Goal: Task Accomplishment & Management: Use online tool/utility

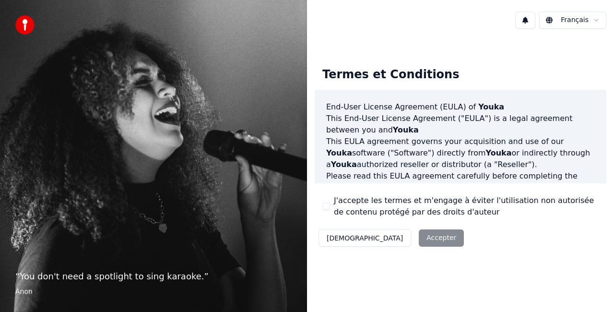
click at [371, 208] on label "J'accepte les termes et m'engage à éviter l'utilisation non autorisée de conten…" at bounding box center [466, 206] width 265 height 23
click at [330, 208] on button "J'accepte les termes et m'engage à éviter l'utilisation non autorisée de conten…" at bounding box center [326, 206] width 8 height 8
click at [419, 237] on button "Accepter" at bounding box center [441, 237] width 45 height 17
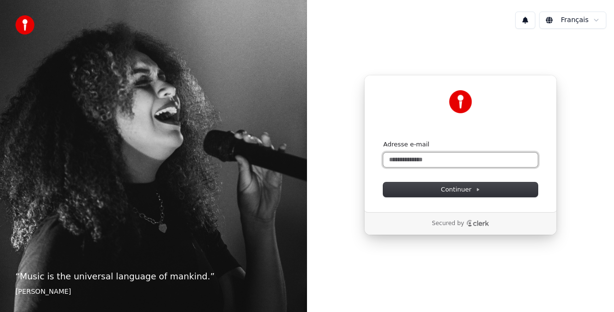
click at [456, 160] on input "Adresse e-mail" at bounding box center [460, 160] width 154 height 14
click at [383, 140] on button "submit" at bounding box center [383, 140] width 0 height 0
type input "**********"
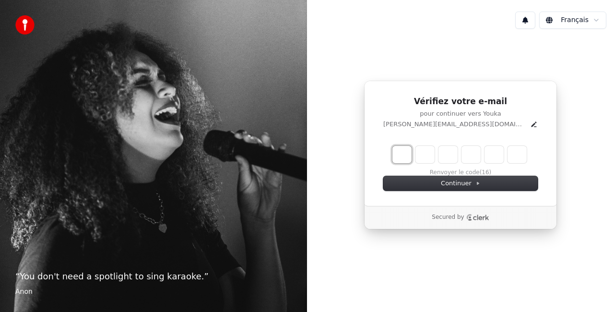
type input "*"
type input "**"
type input "*"
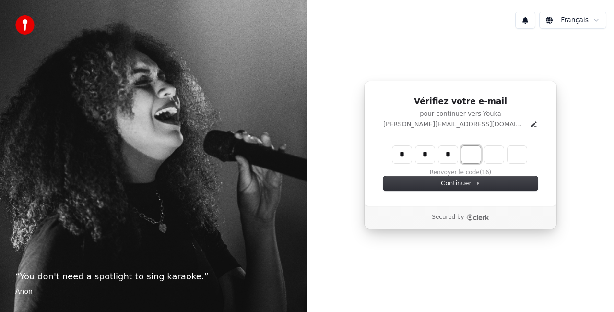
type input "***"
type input "*"
type input "****"
type input "*"
type input "******"
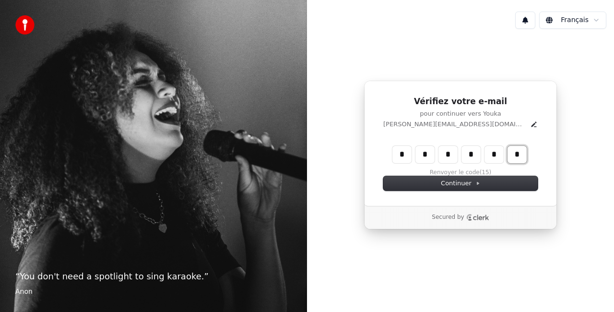
type input "*"
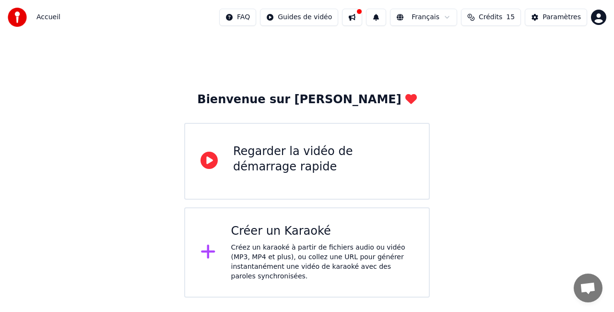
click at [311, 252] on div "Créez un karaoké à partir de fichiers audio ou vidéo (MP3, MP4 et plus), ou col…" at bounding box center [322, 262] width 183 height 38
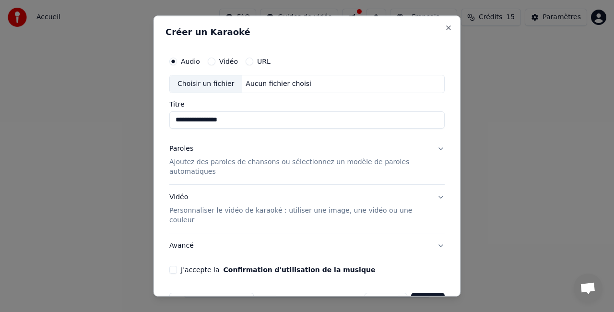
type input "**********"
click at [432, 148] on button "Paroles Ajoutez des paroles de chansons ou sélectionnez un modèle de paroles au…" at bounding box center [306, 160] width 275 height 48
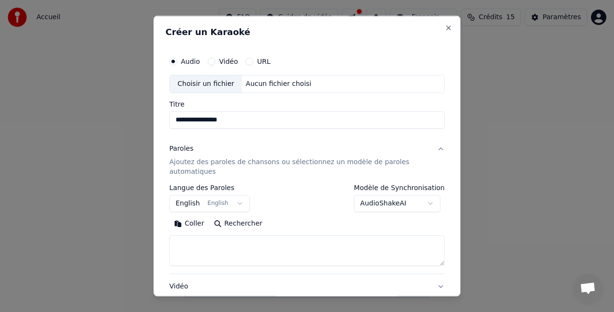
click at [210, 199] on button "English English" at bounding box center [209, 202] width 81 height 17
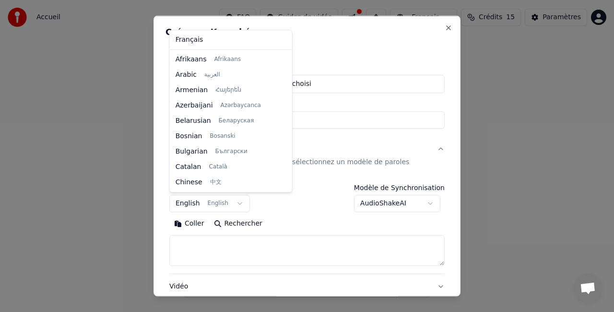
scroll to position [77, 0]
select select "**"
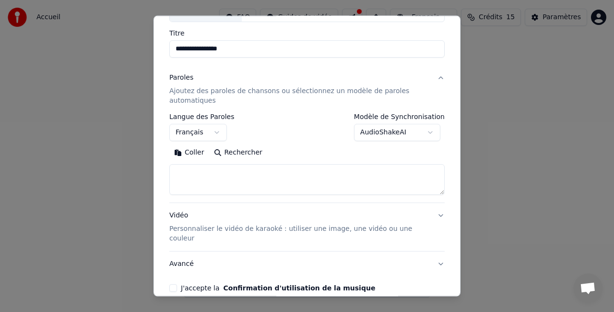
scroll to position [71, 0]
click at [289, 227] on p "Personnaliser le vidéo de karaoké : utiliser une image, une vidéo ou une couleur" at bounding box center [299, 232] width 260 height 19
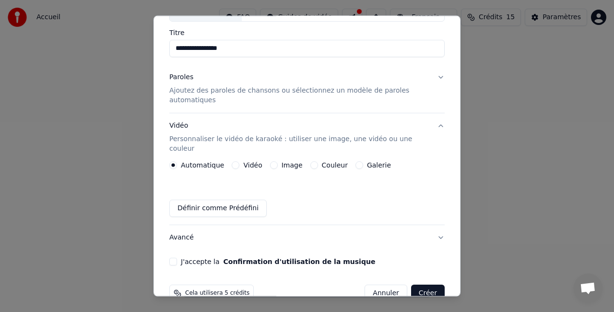
scroll to position [82, 0]
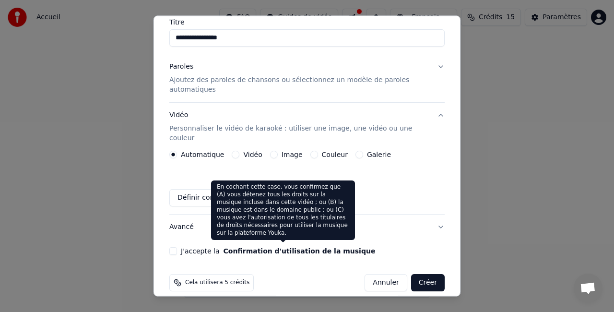
click at [271, 247] on button "Confirmation d'utilisation de la musique" at bounding box center [299, 250] width 152 height 7
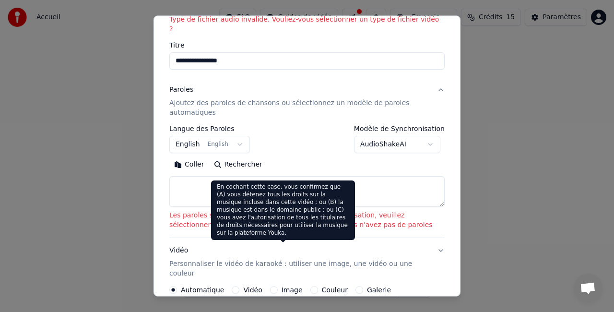
scroll to position [95, 0]
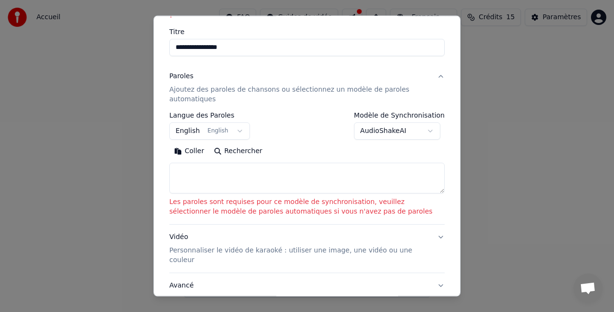
click at [303, 177] on textarea at bounding box center [306, 178] width 275 height 31
click at [392, 122] on button "AudioShakeAI" at bounding box center [397, 130] width 86 height 17
click at [392, 118] on body "**********" at bounding box center [307, 148] width 614 height 297
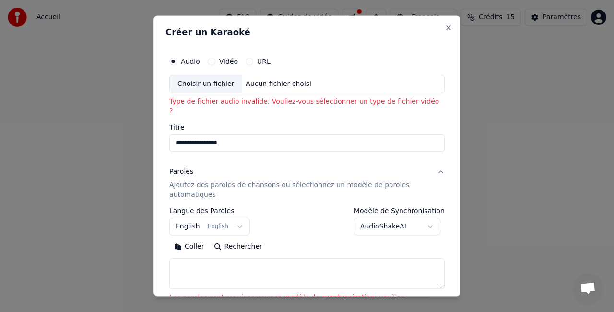
click at [228, 63] on label "Vidéo" at bounding box center [228, 61] width 19 height 7
click at [215, 63] on button "Vidéo" at bounding box center [212, 62] width 8 height 8
click at [248, 62] on button "URL" at bounding box center [250, 62] width 8 height 8
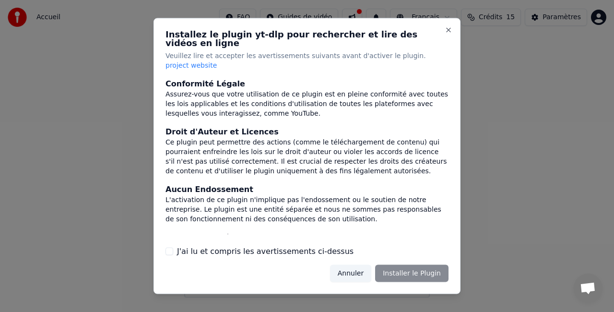
scroll to position [114, 0]
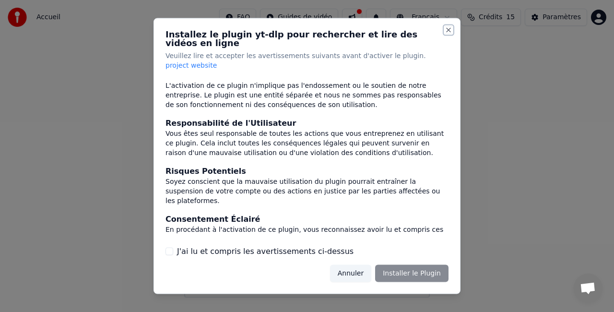
click at [447, 34] on button "Close" at bounding box center [449, 30] width 8 height 8
click at [361, 264] on button "Annuler" at bounding box center [350, 272] width 41 height 17
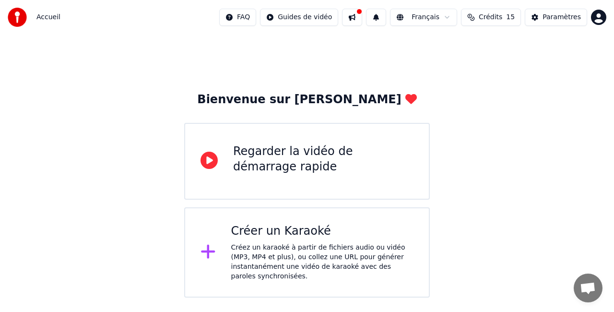
click at [298, 238] on div "Créer un Karaoké" at bounding box center [322, 230] width 183 height 15
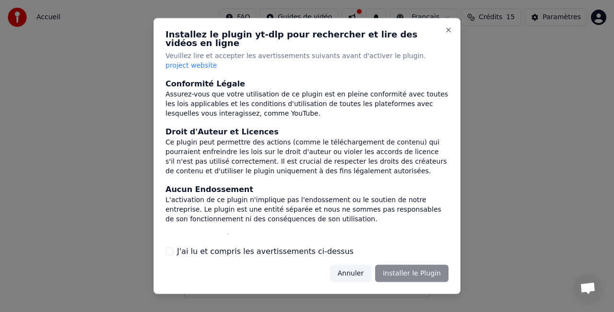
click at [351, 264] on button "Annuler" at bounding box center [350, 272] width 41 height 17
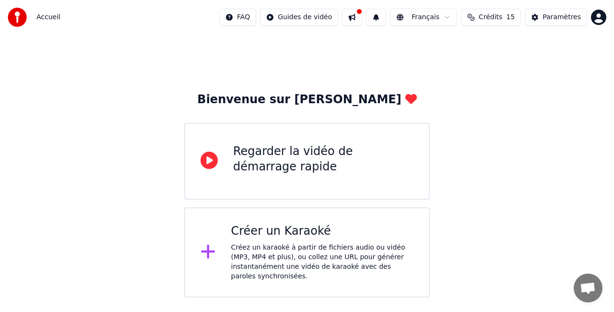
click at [299, 246] on div "Créez un karaoké à partir de fichiers audio ou vidéo (MP3, MP4 et plus), ou col…" at bounding box center [322, 262] width 183 height 38
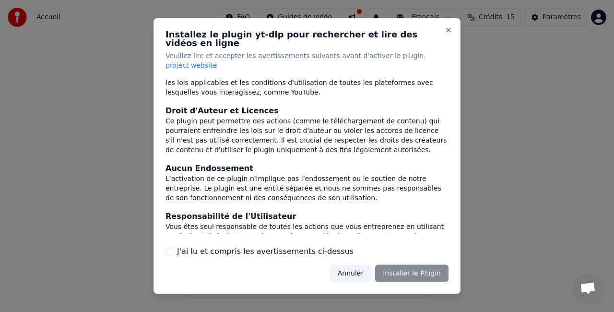
scroll to position [0, 0]
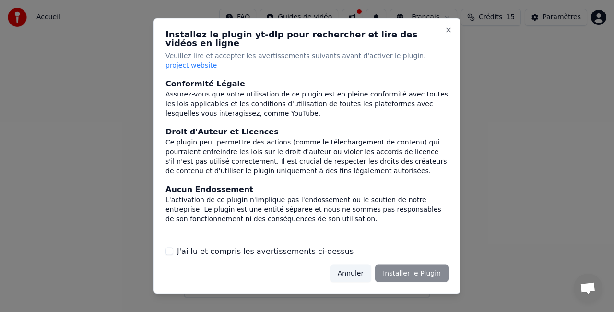
click at [286, 246] on label "J'ai lu et compris les avertissements ci-dessus" at bounding box center [265, 251] width 176 height 12
click at [173, 247] on button "J'ai lu et compris les avertissements ci-dessus" at bounding box center [169, 251] width 8 height 8
click at [286, 246] on label "J'ai lu et compris les avertissements ci-dessus" at bounding box center [265, 251] width 176 height 12
click at [173, 247] on button "J'ai lu et compris les avertissements ci-dessus" at bounding box center [169, 251] width 8 height 8
click at [446, 34] on button "Close" at bounding box center [449, 30] width 8 height 8
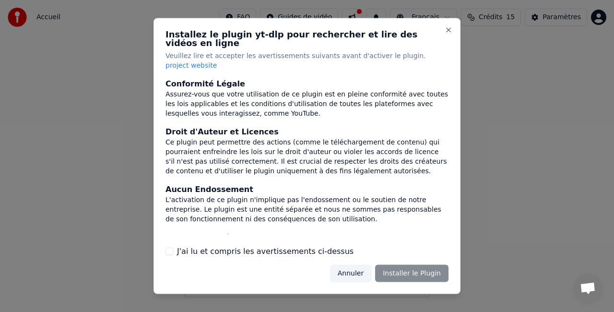
click at [319, 246] on label "J'ai lu et compris les avertissements ci-dessus" at bounding box center [265, 251] width 176 height 12
click at [173, 247] on button "J'ai lu et compris les avertissements ci-dessus" at bounding box center [169, 251] width 8 height 8
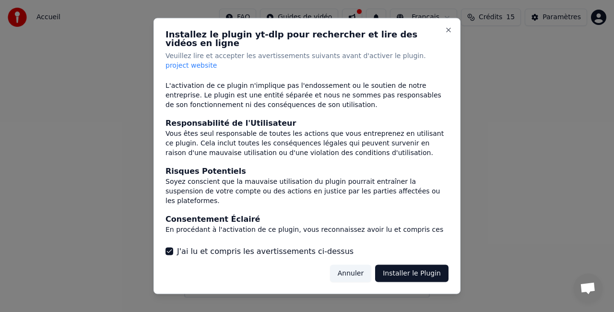
click at [412, 271] on button "Installer le Plugin" at bounding box center [411, 272] width 73 height 17
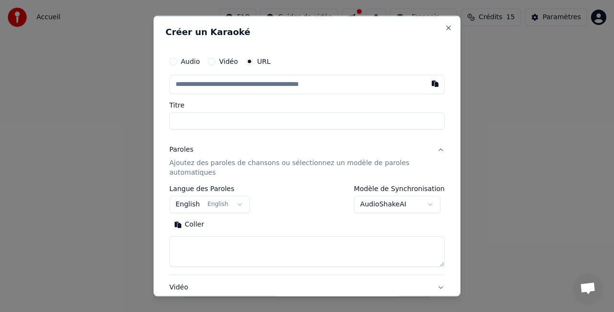
click at [286, 90] on input "text" at bounding box center [306, 84] width 275 height 19
paste input "**********"
type input "**********"
click at [281, 119] on input "Titre" at bounding box center [306, 120] width 275 height 17
type input "**********"
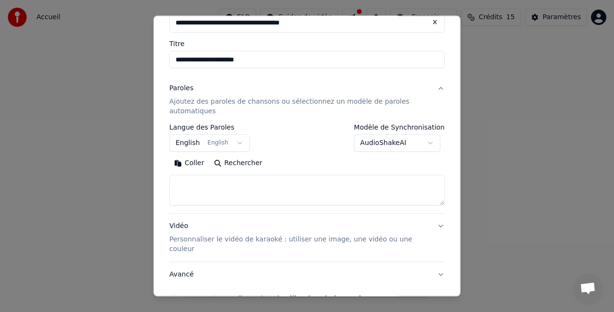
scroll to position [61, 0]
type input "**********"
click at [211, 143] on button "English English" at bounding box center [209, 142] width 81 height 17
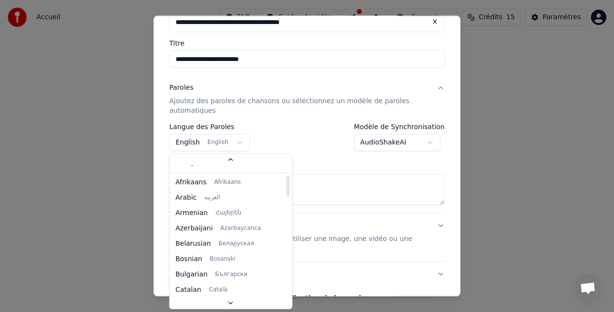
scroll to position [0, 0]
select select "**"
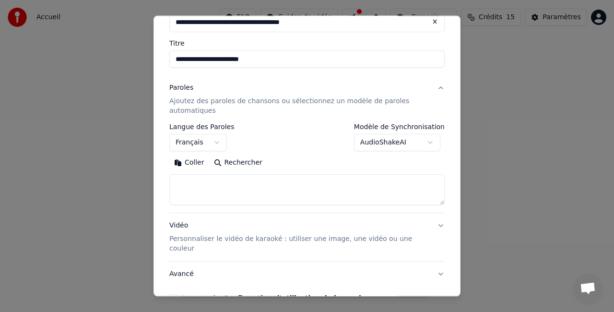
click at [288, 140] on div "**********" at bounding box center [306, 137] width 275 height 28
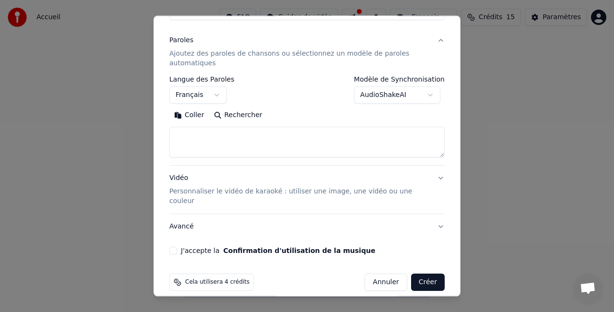
click at [290, 246] on div "**********" at bounding box center [306, 98] width 283 height 319
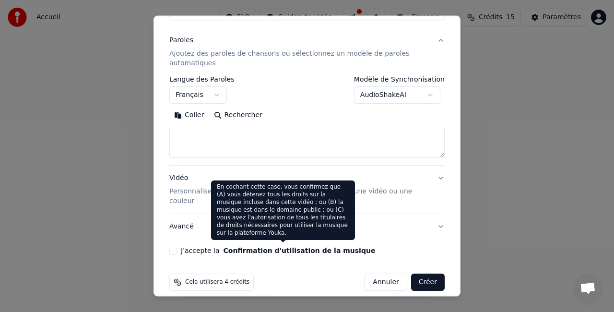
click at [284, 247] on button "Confirmation d'utilisation de la musique" at bounding box center [299, 250] width 152 height 7
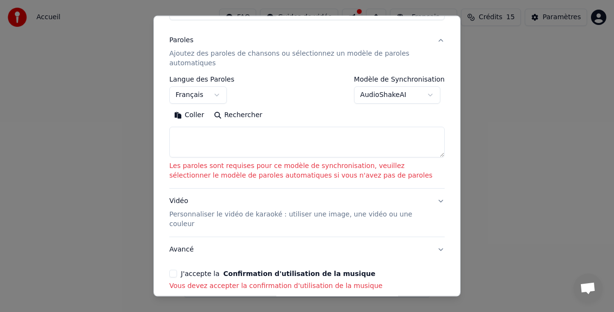
click at [174, 270] on button "J'accepte la Confirmation d'utilisation de la musique" at bounding box center [173, 274] width 8 height 8
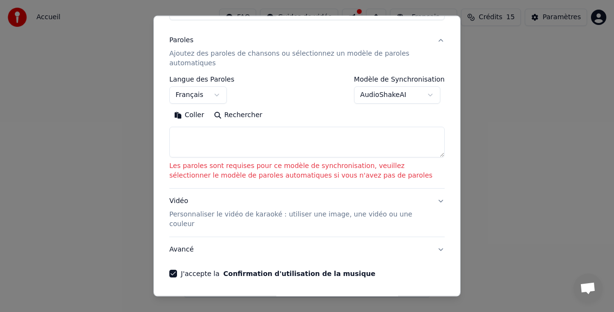
click at [235, 143] on textarea at bounding box center [306, 142] width 275 height 31
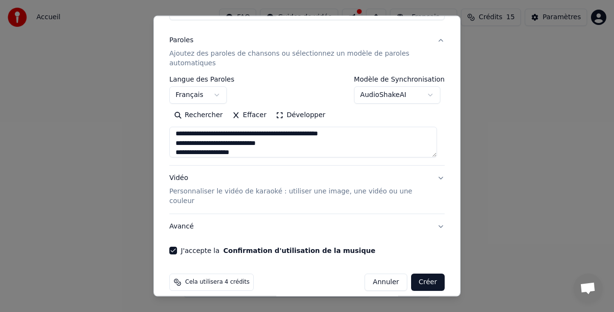
scroll to position [280, 0]
type textarea "**********"
click at [226, 150] on textarea "**********" at bounding box center [303, 142] width 268 height 31
click at [206, 152] on textarea at bounding box center [303, 142] width 268 height 31
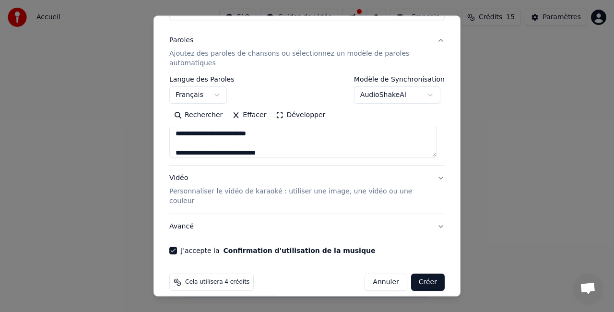
click at [287, 152] on textarea at bounding box center [303, 142] width 268 height 31
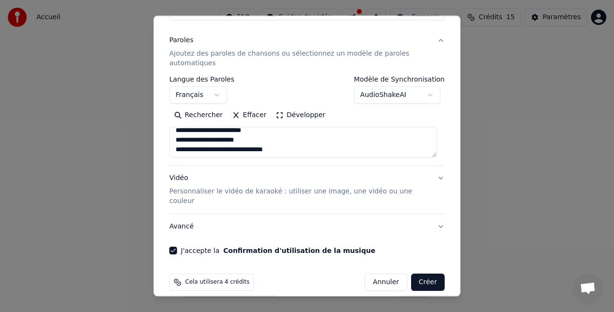
scroll to position [111, 0]
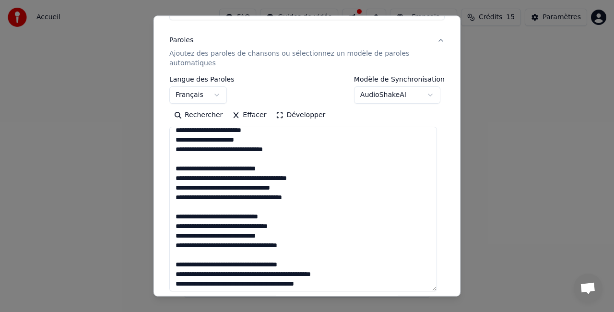
drag, startPoint x: 430, startPoint y: 153, endPoint x: 419, endPoint y: 287, distance: 134.3
click at [419, 287] on textarea at bounding box center [303, 209] width 268 height 164
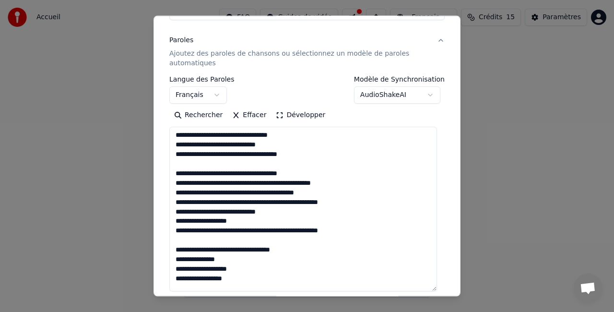
scroll to position [208, 0]
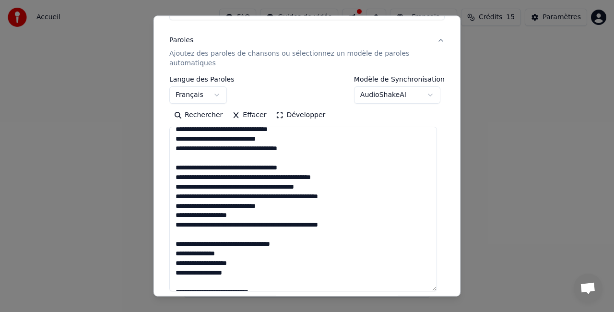
click at [173, 163] on textarea at bounding box center [303, 209] width 268 height 164
drag, startPoint x: 173, startPoint y: 163, endPoint x: 364, endPoint y: 224, distance: 200.5
click at [364, 224] on textarea at bounding box center [303, 209] width 268 height 164
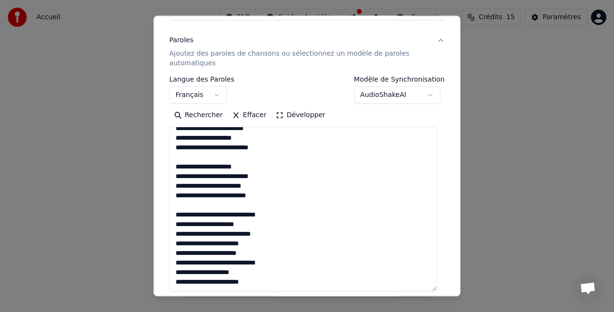
scroll to position [243, 0]
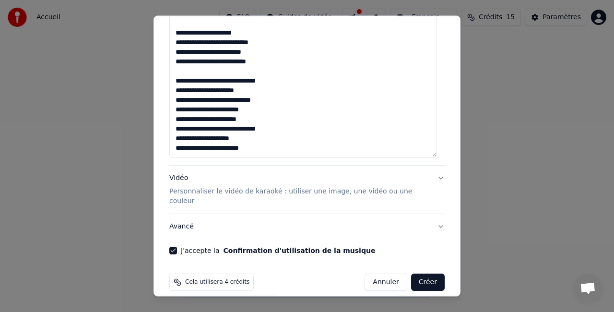
click at [243, 145] on textarea at bounding box center [303, 75] width 268 height 164
paste textarea "**********"
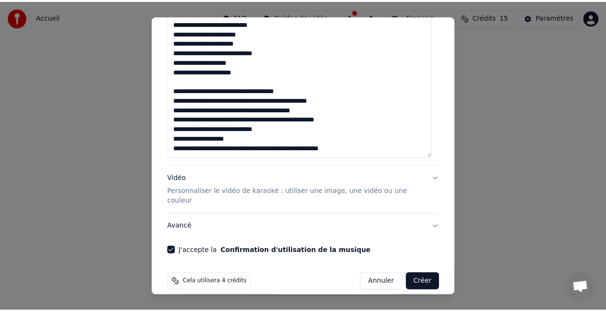
scroll to position [472, 0]
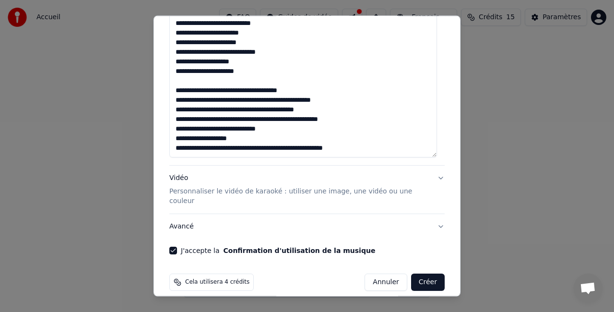
type textarea "**********"
click at [422, 273] on button "Créer" at bounding box center [428, 281] width 34 height 17
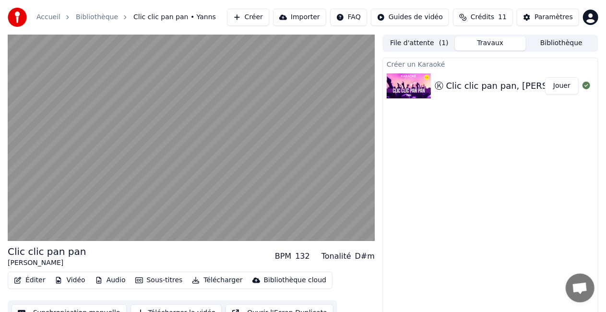
scroll to position [13, 0]
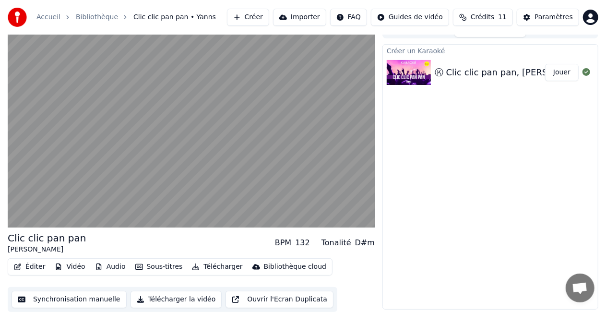
click at [75, 303] on button "Synchronisation manuelle" at bounding box center [69, 299] width 115 height 17
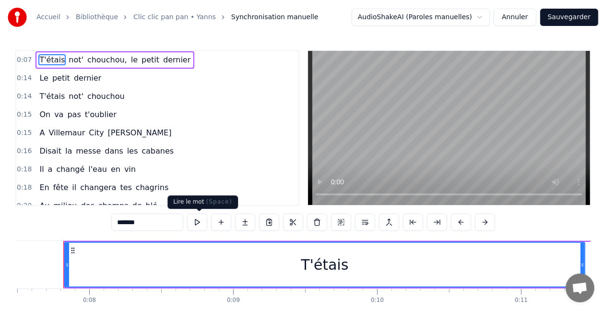
click at [201, 220] on button at bounding box center [197, 221] width 20 height 17
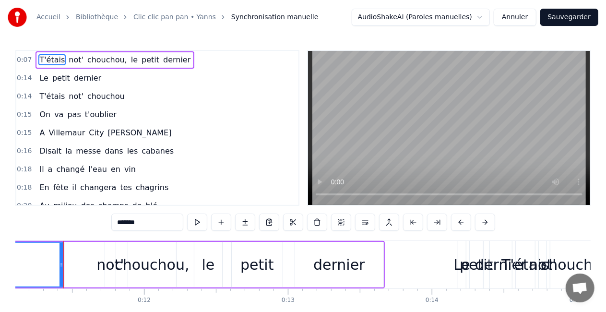
click at [201, 220] on button at bounding box center [197, 221] width 20 height 17
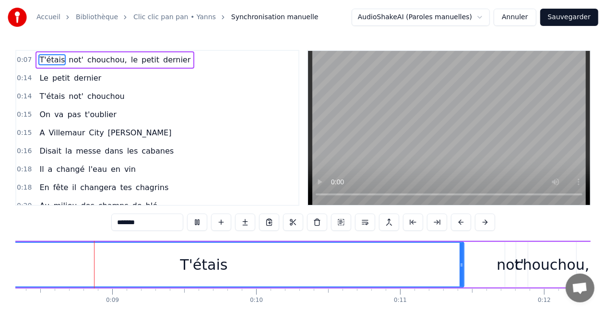
scroll to position [0, 1209]
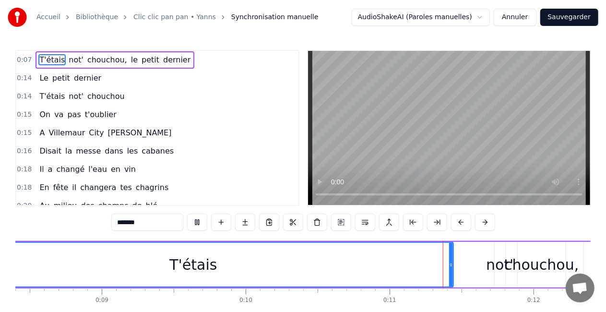
click at [201, 220] on button at bounding box center [197, 221] width 20 height 17
click at [200, 222] on button at bounding box center [197, 221] width 20 height 17
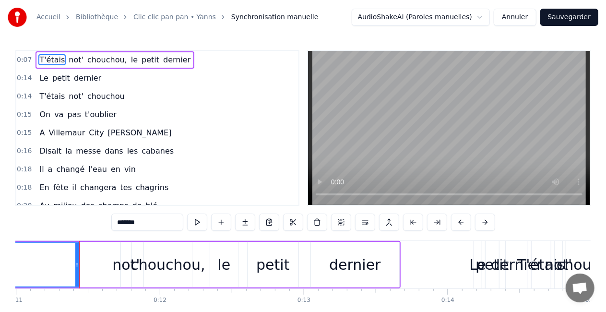
scroll to position [0, 1598]
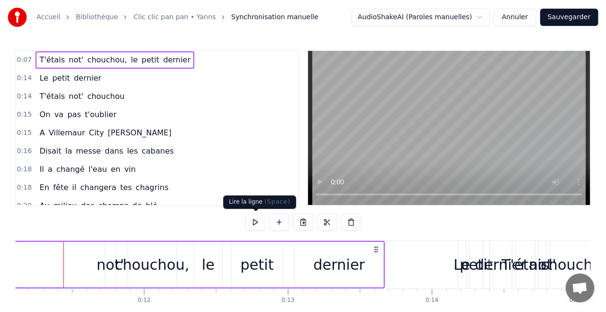
click at [258, 221] on button at bounding box center [255, 221] width 20 height 17
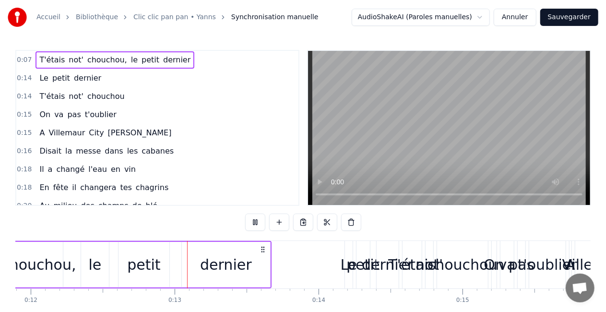
scroll to position [0, 1713]
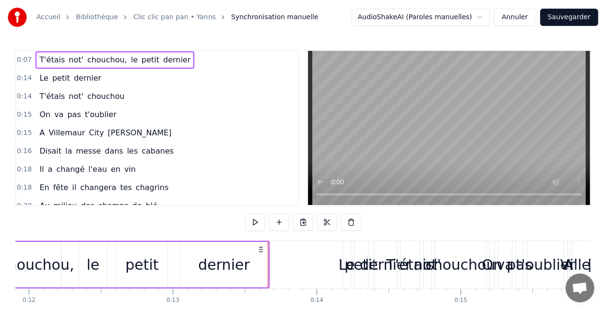
click at [258, 221] on button at bounding box center [255, 221] width 20 height 17
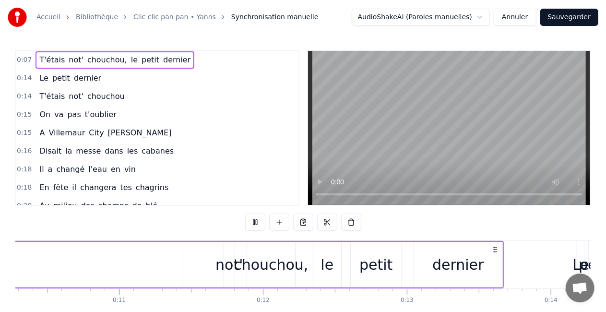
click at [258, 221] on button at bounding box center [255, 221] width 20 height 17
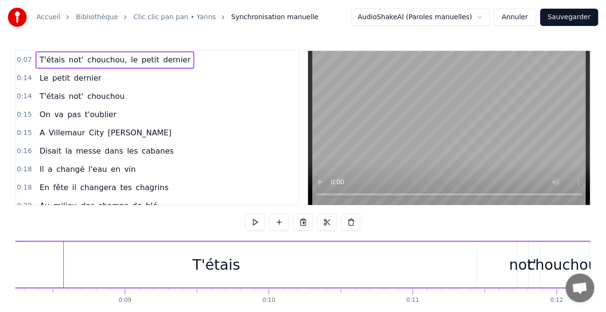
click at [22, 58] on span "0:07" at bounding box center [24, 60] width 15 height 10
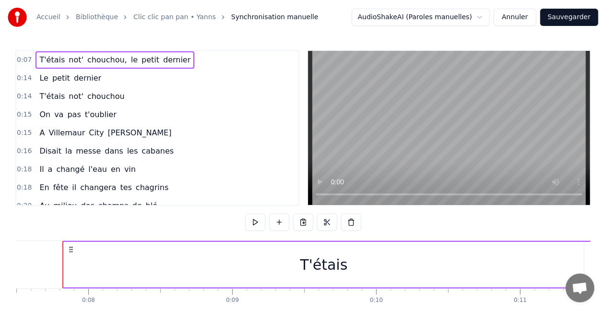
scroll to position [0, 1077]
drag, startPoint x: 63, startPoint y: 264, endPoint x: 115, endPoint y: 270, distance: 51.7
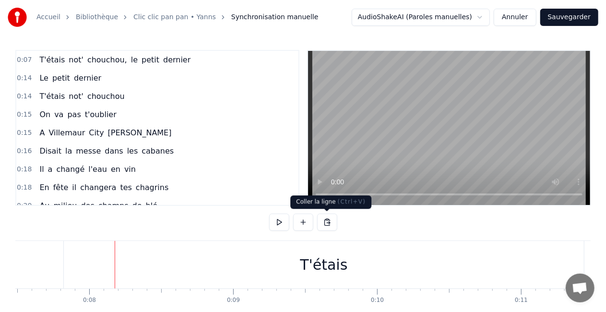
click at [331, 223] on button at bounding box center [327, 221] width 20 height 17
click at [326, 222] on button at bounding box center [327, 221] width 20 height 17
click at [562, 263] on div "T'étais" at bounding box center [324, 264] width 520 height 47
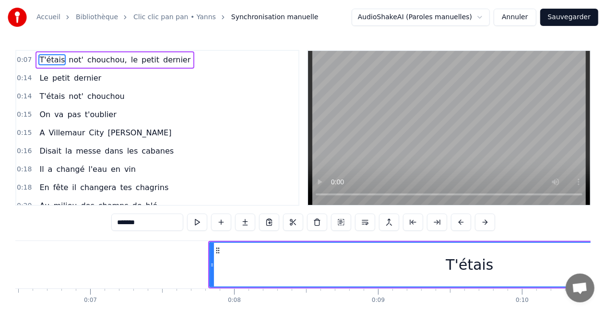
scroll to position [0, 932]
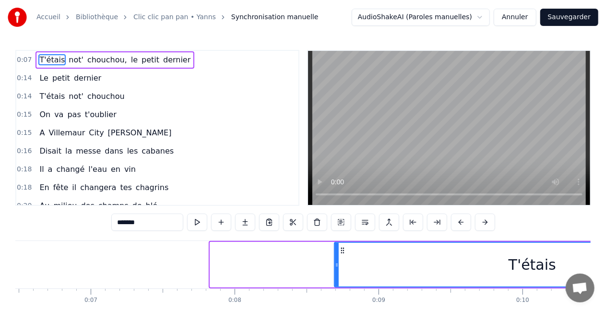
drag, startPoint x: 211, startPoint y: 267, endPoint x: 336, endPoint y: 270, distance: 124.3
click at [336, 270] on div at bounding box center [337, 265] width 4 height 44
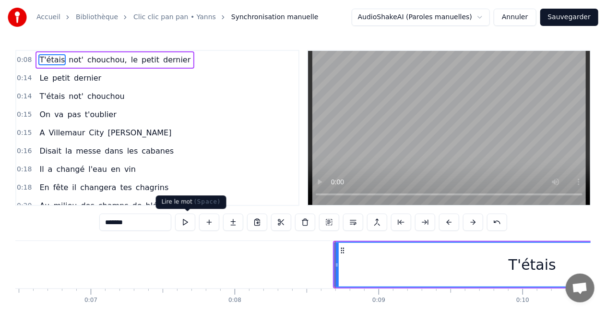
click at [188, 220] on button at bounding box center [185, 221] width 20 height 17
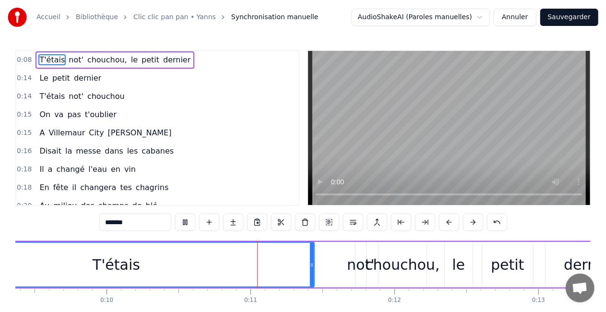
scroll to position [0, 1443]
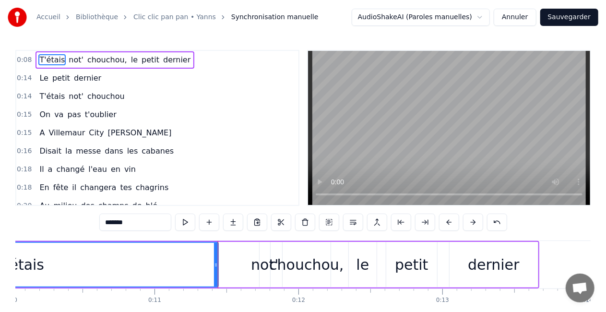
click at [188, 220] on button at bounding box center [185, 221] width 20 height 17
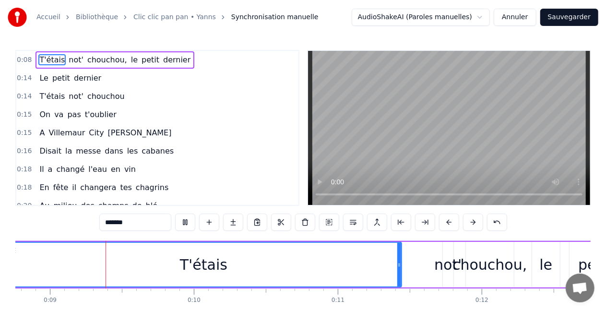
scroll to position [0, 1249]
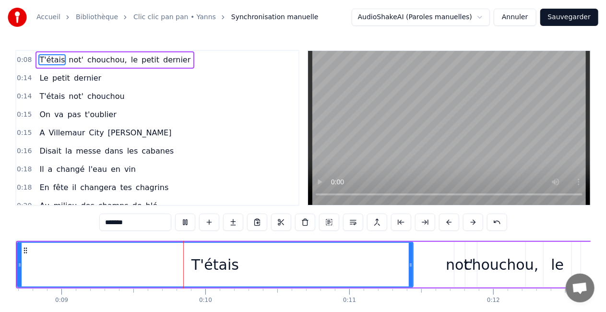
click at [188, 220] on button at bounding box center [185, 221] width 20 height 17
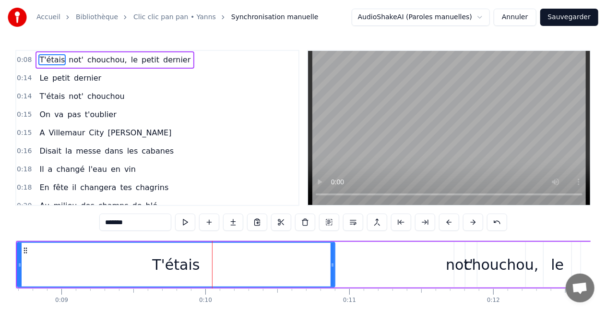
drag, startPoint x: 411, startPoint y: 259, endPoint x: 332, endPoint y: 254, distance: 78.3
click at [332, 254] on div at bounding box center [332, 265] width 4 height 44
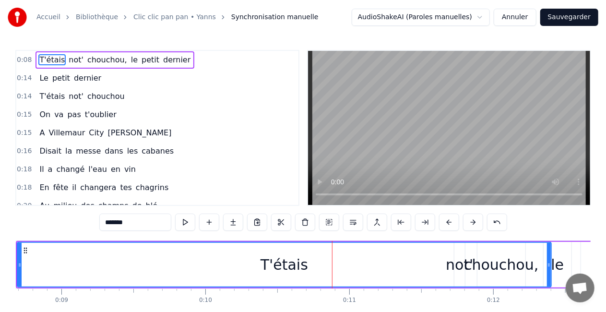
drag, startPoint x: 332, startPoint y: 254, endPoint x: 549, endPoint y: 270, distance: 216.9
click at [549, 270] on div at bounding box center [549, 265] width 4 height 44
drag, startPoint x: 17, startPoint y: 265, endPoint x: 77, endPoint y: 257, distance: 61.0
click at [77, 257] on div "T'étais" at bounding box center [284, 265] width 535 height 46
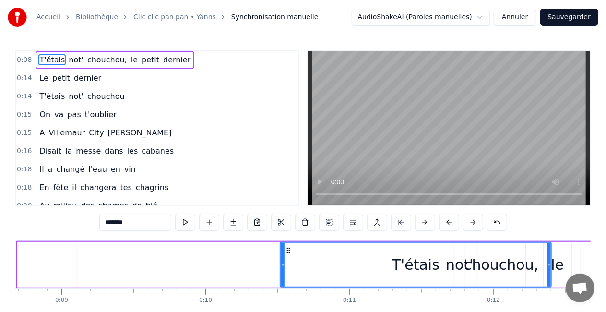
drag, startPoint x: 20, startPoint y: 266, endPoint x: 282, endPoint y: 262, distance: 262.8
click at [282, 262] on icon at bounding box center [283, 265] width 4 height 8
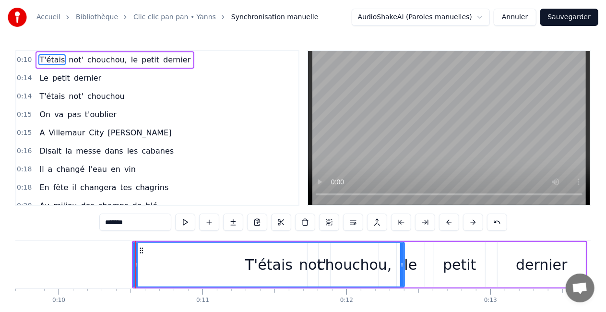
scroll to position [0, 1396]
click at [191, 217] on button at bounding box center [185, 221] width 20 height 17
click at [186, 223] on button at bounding box center [185, 221] width 20 height 17
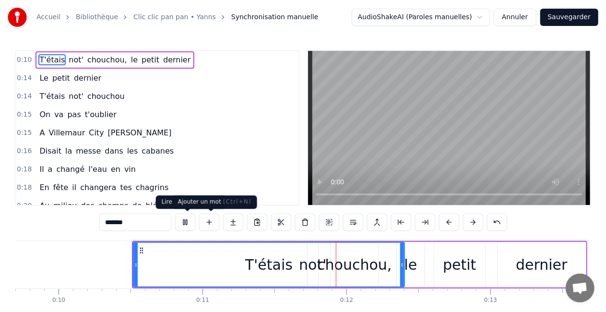
click at [186, 224] on button at bounding box center [185, 221] width 20 height 17
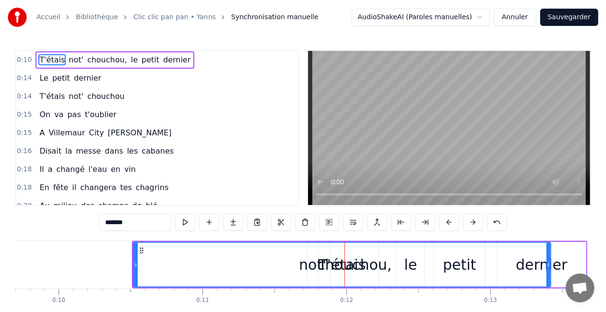
drag, startPoint x: 401, startPoint y: 259, endPoint x: 547, endPoint y: 282, distance: 148.0
click at [547, 282] on div at bounding box center [548, 265] width 4 height 44
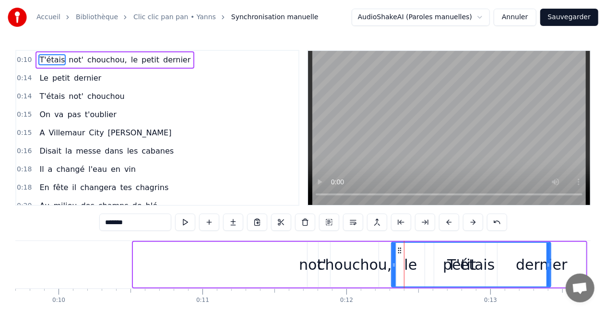
drag, startPoint x: 135, startPoint y: 266, endPoint x: 393, endPoint y: 288, distance: 258.9
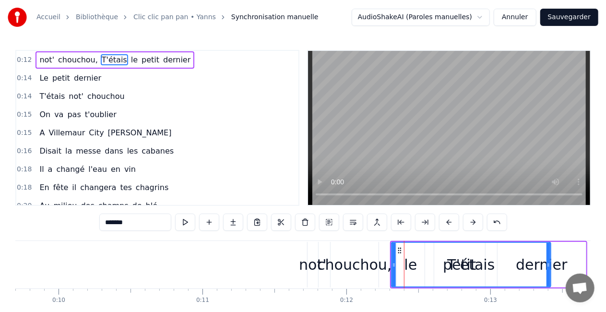
click at [364, 276] on div "chouchou," at bounding box center [354, 265] width 48 height 46
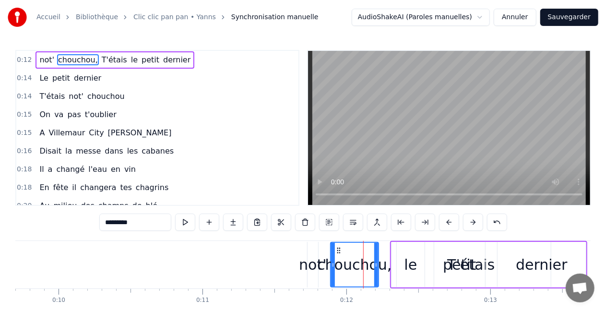
click at [312, 266] on div "not'" at bounding box center [312, 265] width 27 height 22
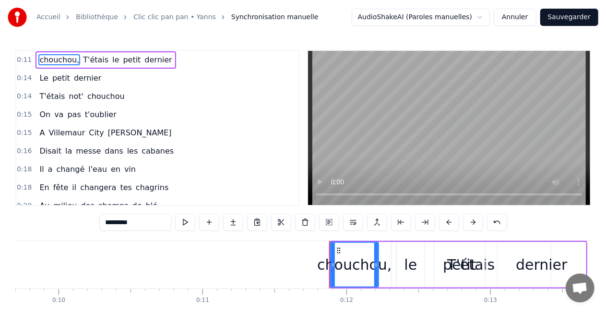
click at [327, 267] on div "chouchou," at bounding box center [354, 265] width 74 height 22
click at [324, 267] on div "chouchou," at bounding box center [354, 265] width 74 height 22
click at [344, 265] on div "chouchou," at bounding box center [354, 265] width 74 height 22
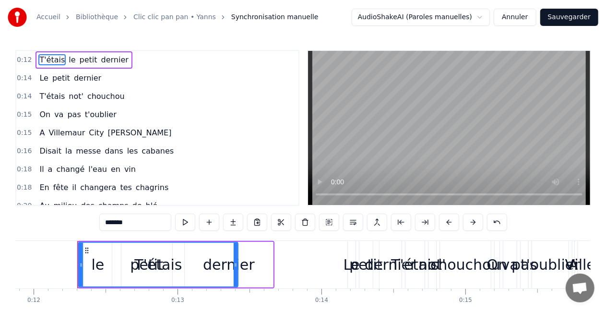
scroll to position [0, 1708]
click at [188, 225] on button at bounding box center [185, 221] width 20 height 17
click at [188, 248] on div "T'étais" at bounding box center [158, 265] width 158 height 44
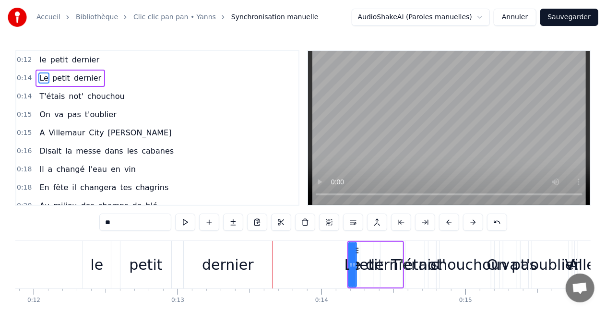
click at [94, 267] on div "le" at bounding box center [97, 265] width 13 height 22
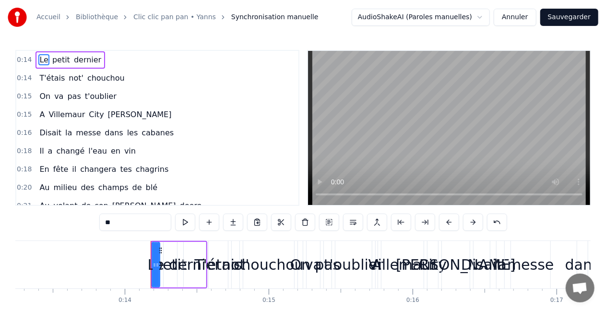
scroll to position [0, 1906]
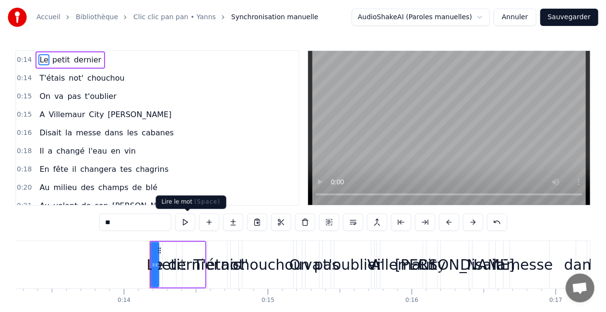
click at [189, 223] on button at bounding box center [185, 221] width 20 height 17
click at [41, 59] on span "Le" at bounding box center [43, 59] width 11 height 11
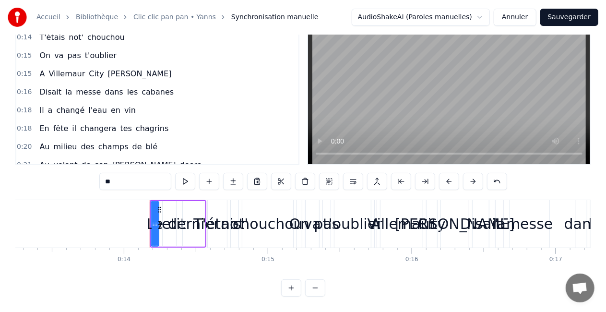
scroll to position [0, 0]
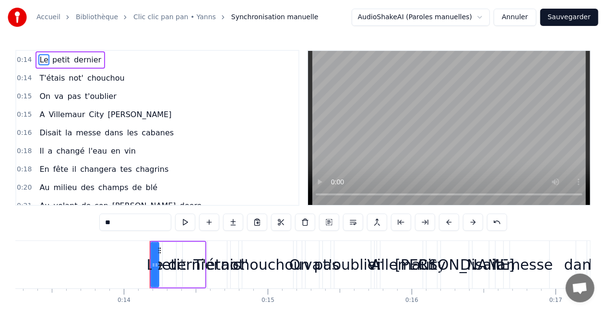
click at [117, 221] on input "**" at bounding box center [135, 221] width 72 height 17
drag, startPoint x: 117, startPoint y: 221, endPoint x: 71, endPoint y: 214, distance: 46.6
click at [71, 214] on div "0:14 Le petit dernier 0:14 T'étais not' chouchou 0:15 On va pas t'oublier 0:15 …" at bounding box center [302, 193] width 575 height 287
type input "*"
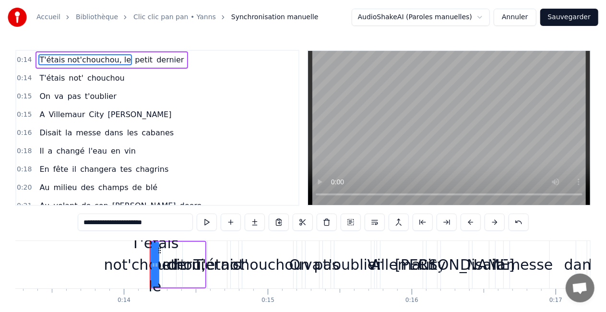
type input "**********"
click at [250, 142] on div "0:18 Il a changé l'eau en vin" at bounding box center [157, 151] width 282 height 18
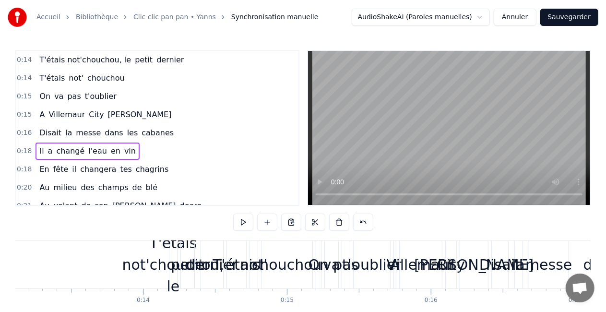
scroll to position [0, 1891]
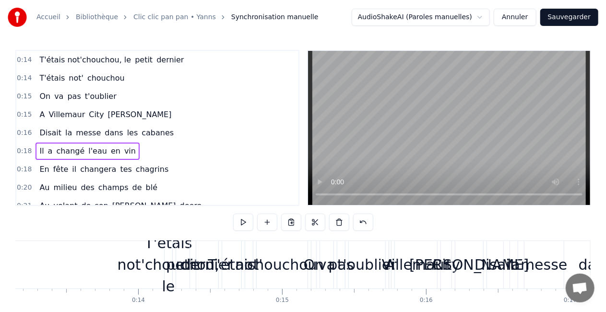
click at [127, 261] on div "T'étais not'chouchou, le" at bounding box center [168, 264] width 102 height 65
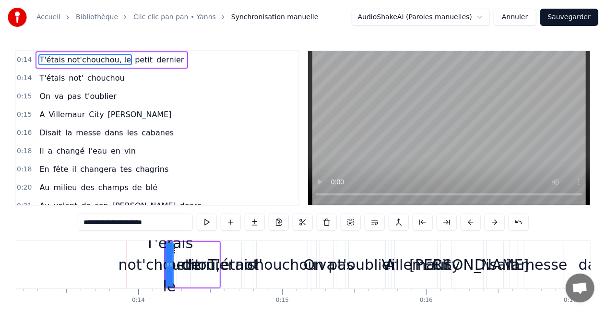
click at [141, 251] on div "T'étais not'chouchou, le" at bounding box center [169, 264] width 102 height 65
click at [212, 223] on button at bounding box center [207, 221] width 20 height 17
click at [213, 252] on div "T'étais not'chouchou, le" at bounding box center [169, 264] width 102 height 65
click at [170, 257] on div at bounding box center [171, 265] width 4 height 44
click at [218, 252] on div "dernier" at bounding box center [208, 265] width 22 height 46
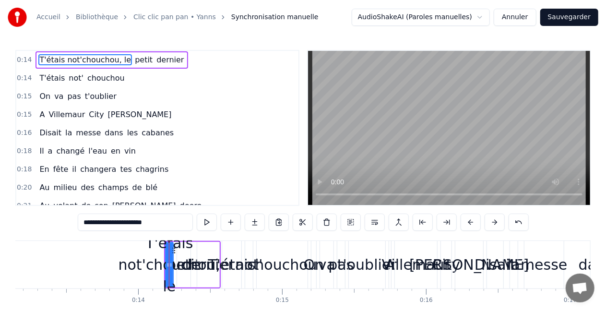
type input "*******"
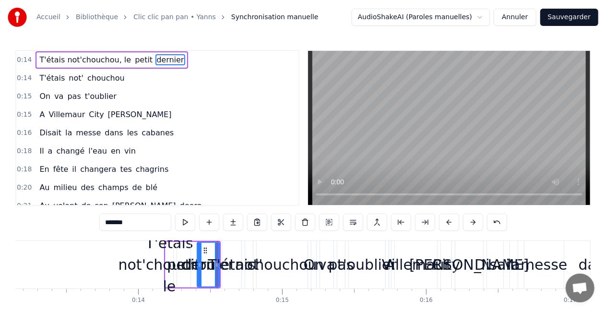
click at [238, 149] on div "0:18 Il a changé l'eau en vin" at bounding box center [157, 151] width 282 height 18
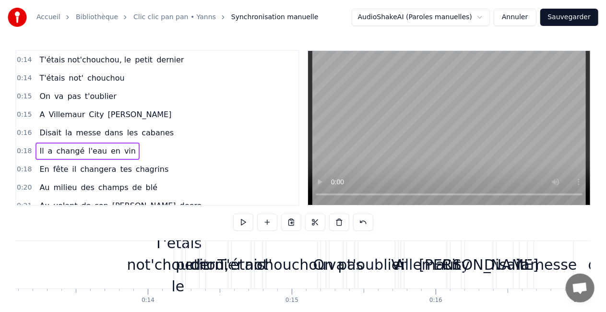
scroll to position [0, 1882]
